Goal: Find specific page/section: Find specific page/section

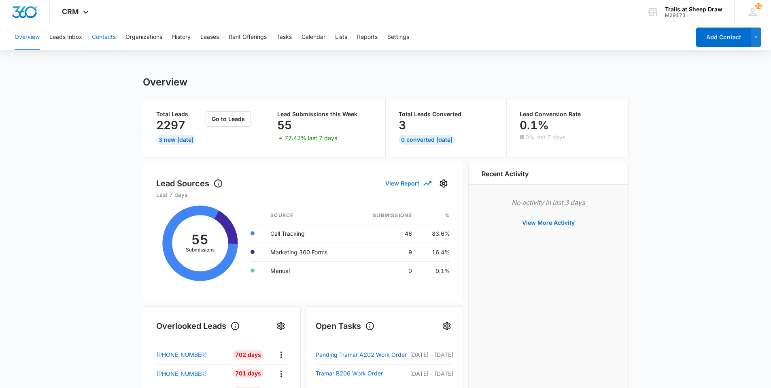
click at [96, 34] on button "Contacts" at bounding box center [104, 37] width 24 height 26
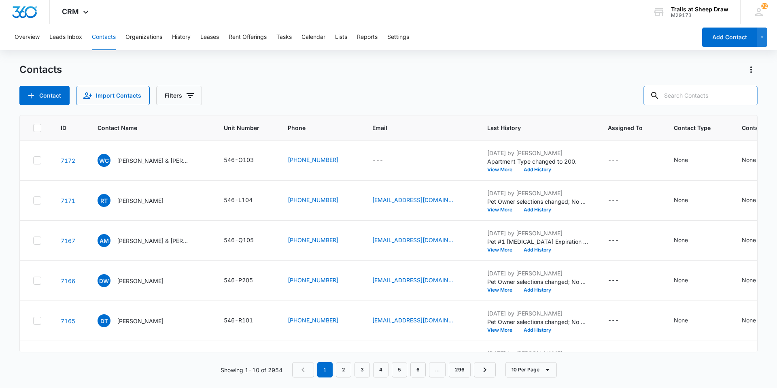
click at [685, 100] on input "text" at bounding box center [700, 95] width 114 height 19
type input "j203"
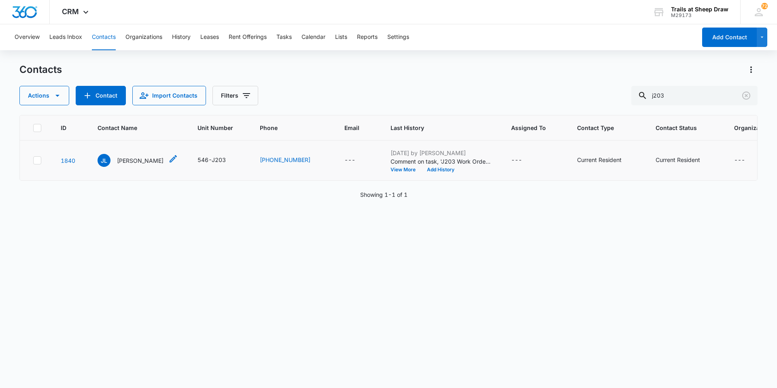
click at [147, 161] on p "[PERSON_NAME]" at bounding box center [140, 160] width 47 height 8
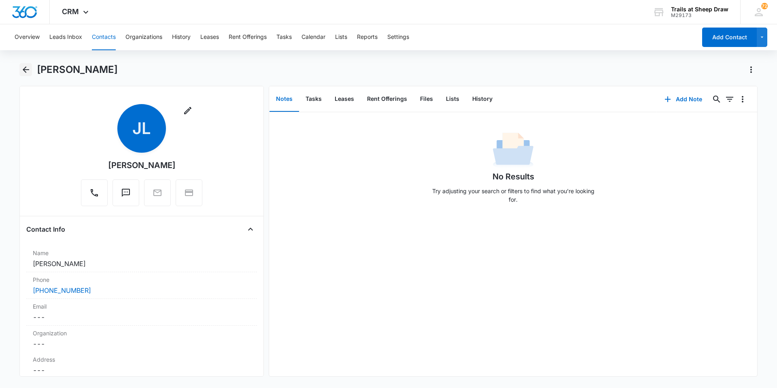
click at [20, 67] on button "Back" at bounding box center [25, 69] width 13 height 13
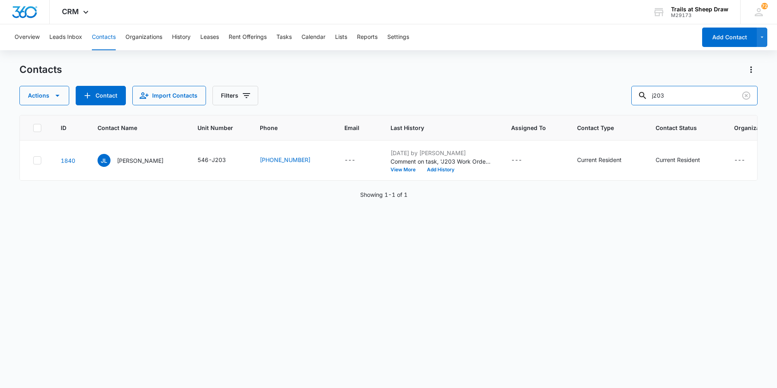
drag, startPoint x: 691, startPoint y: 91, endPoint x: 541, endPoint y: 84, distance: 150.3
click at [539, 84] on div "Contacts Actions Contact Import Contacts Filters j203" at bounding box center [388, 84] width 738 height 42
type input "N104"
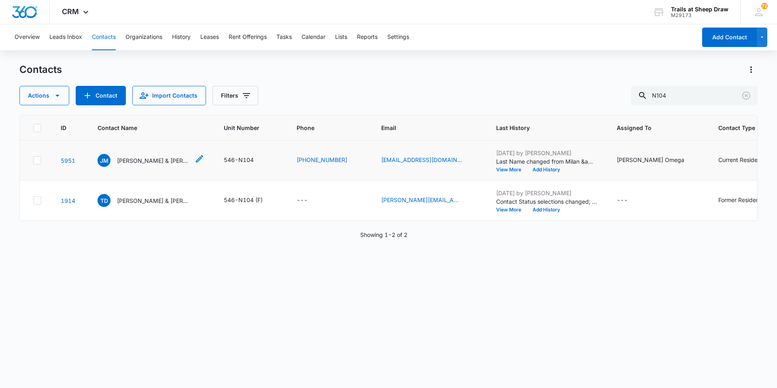
click at [122, 162] on p "[PERSON_NAME] & [PERSON_NAME] (F)" at bounding box center [153, 160] width 73 height 8
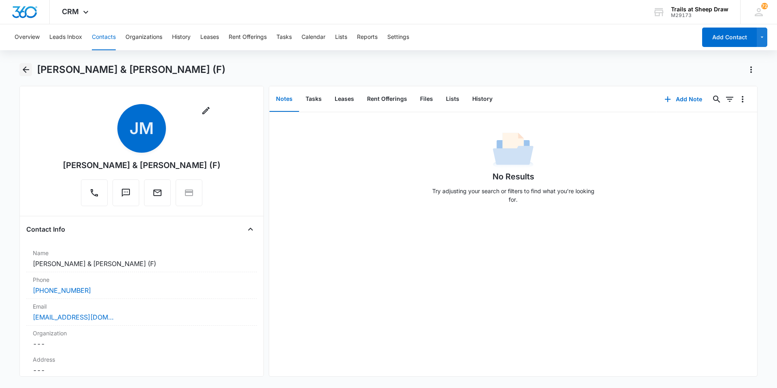
click at [24, 73] on icon "Back" at bounding box center [26, 70] width 10 height 10
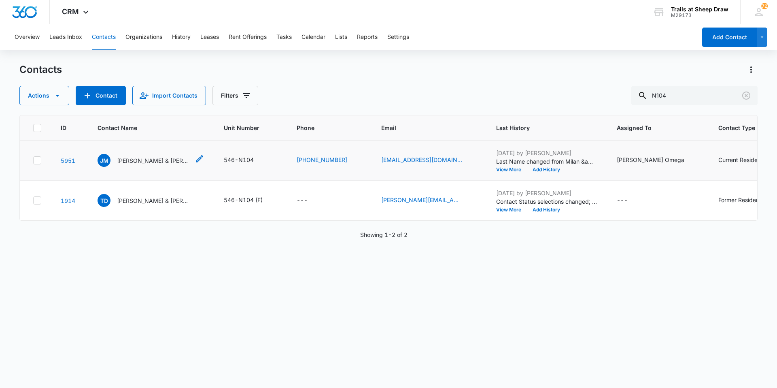
click at [156, 160] on p "[PERSON_NAME] & [PERSON_NAME] (F)" at bounding box center [153, 160] width 73 height 8
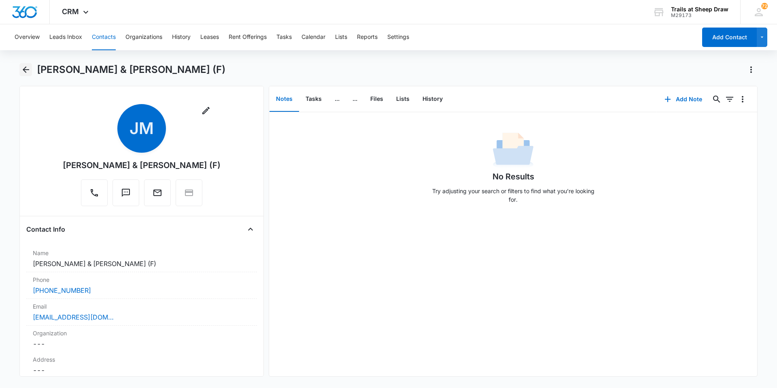
click at [25, 69] on icon "Back" at bounding box center [26, 70] width 10 height 10
